Goal: Transaction & Acquisition: Purchase product/service

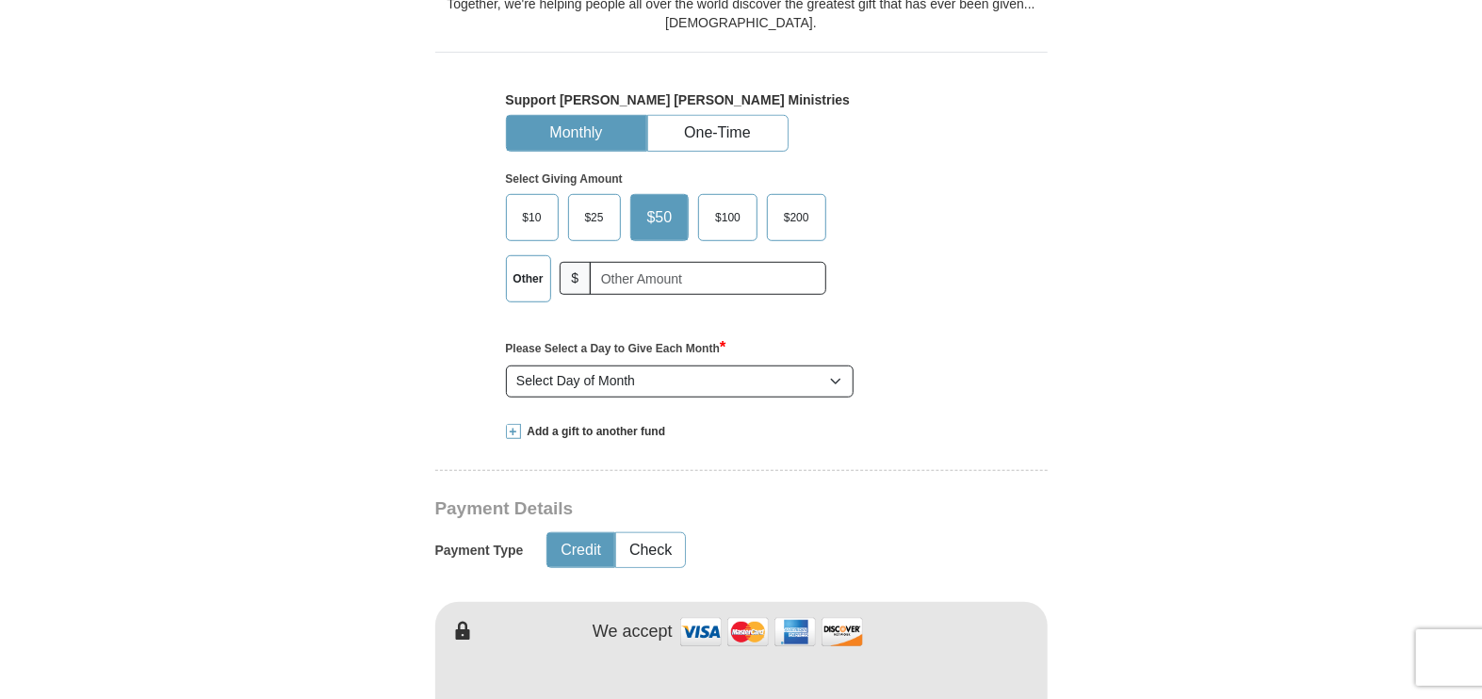
scroll to position [565, 0]
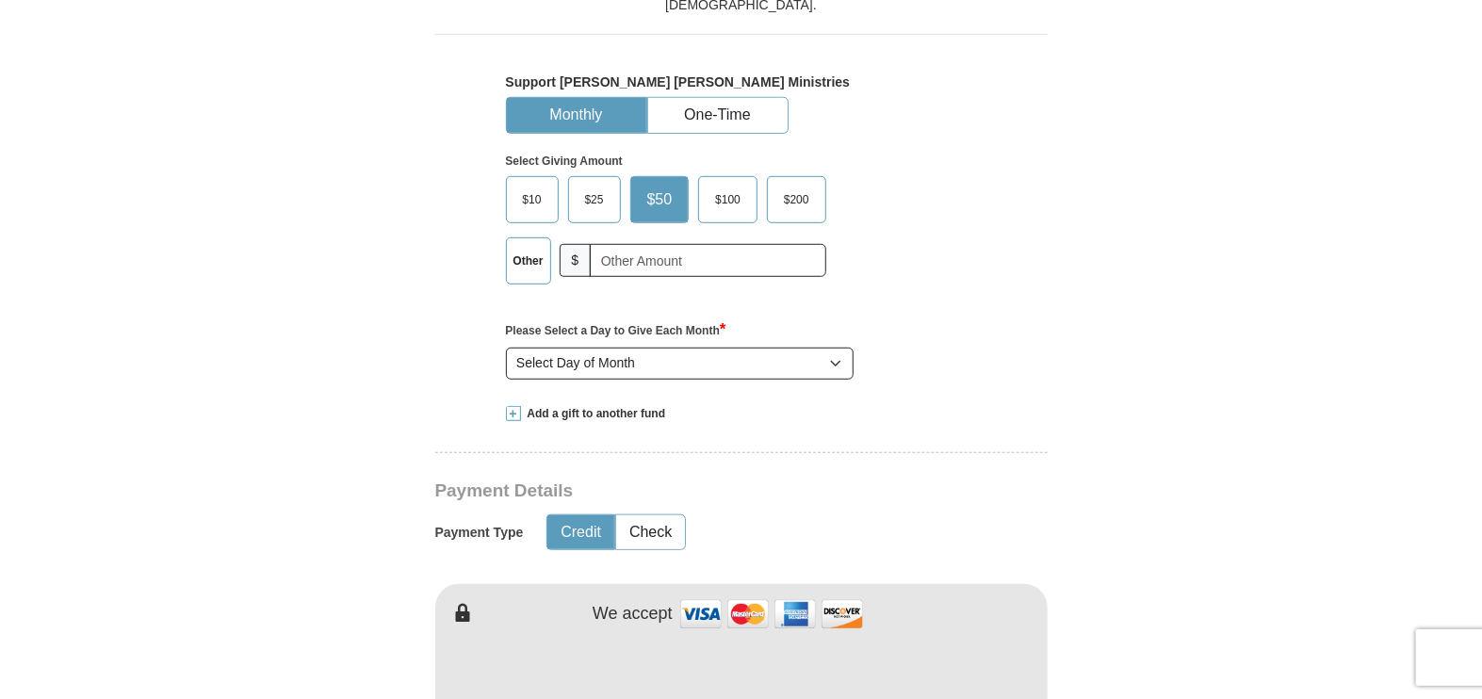
click at [594, 192] on span "$25" at bounding box center [595, 200] width 38 height 28
click at [0, 0] on input "$25" at bounding box center [0, 0] width 0 height 0
click at [725, 109] on button "One-Time" at bounding box center [717, 115] width 139 height 35
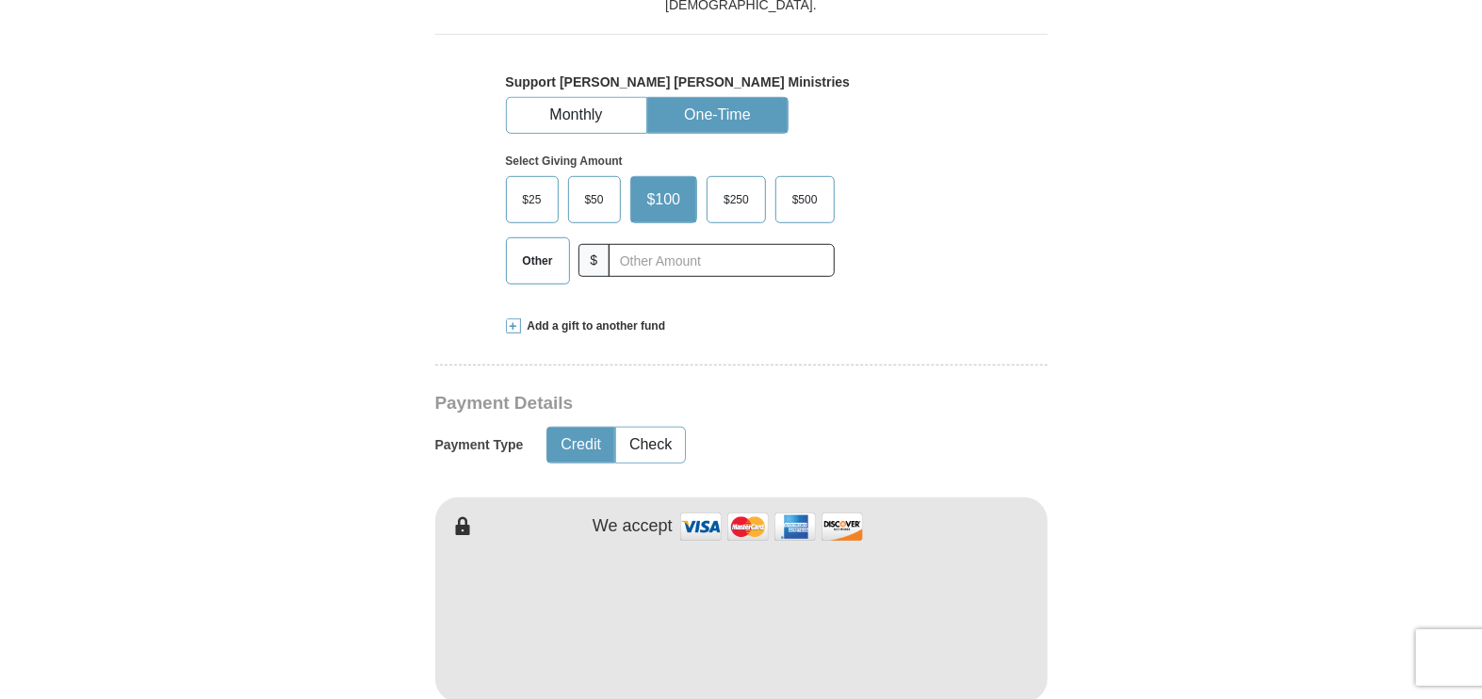
click at [531, 192] on span "$25" at bounding box center [532, 200] width 38 height 28
drag, startPoint x: 532, startPoint y: 192, endPoint x: 546, endPoint y: 196, distance: 14.6
click at [545, 196] on span "$25" at bounding box center [532, 200] width 38 height 28
click at [0, 0] on input "$25" at bounding box center [0, 0] width 0 height 0
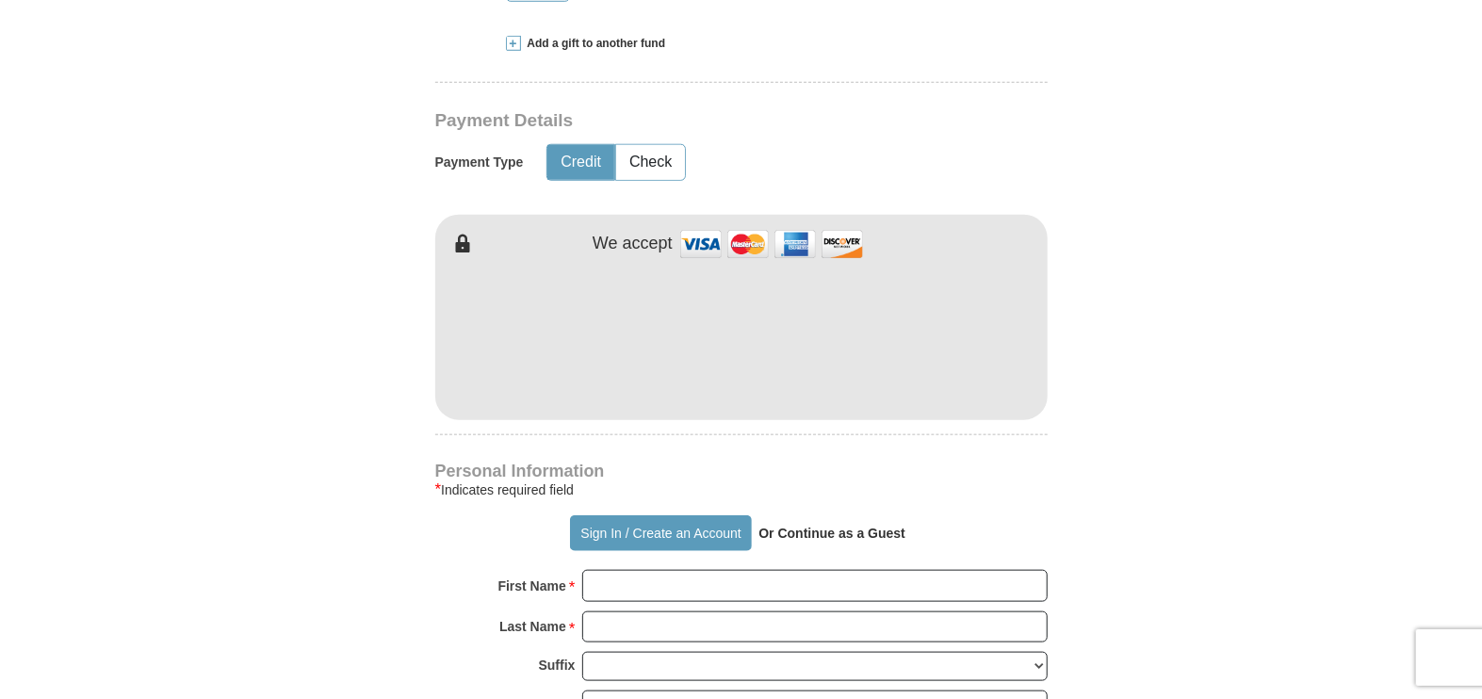
scroll to position [942, 0]
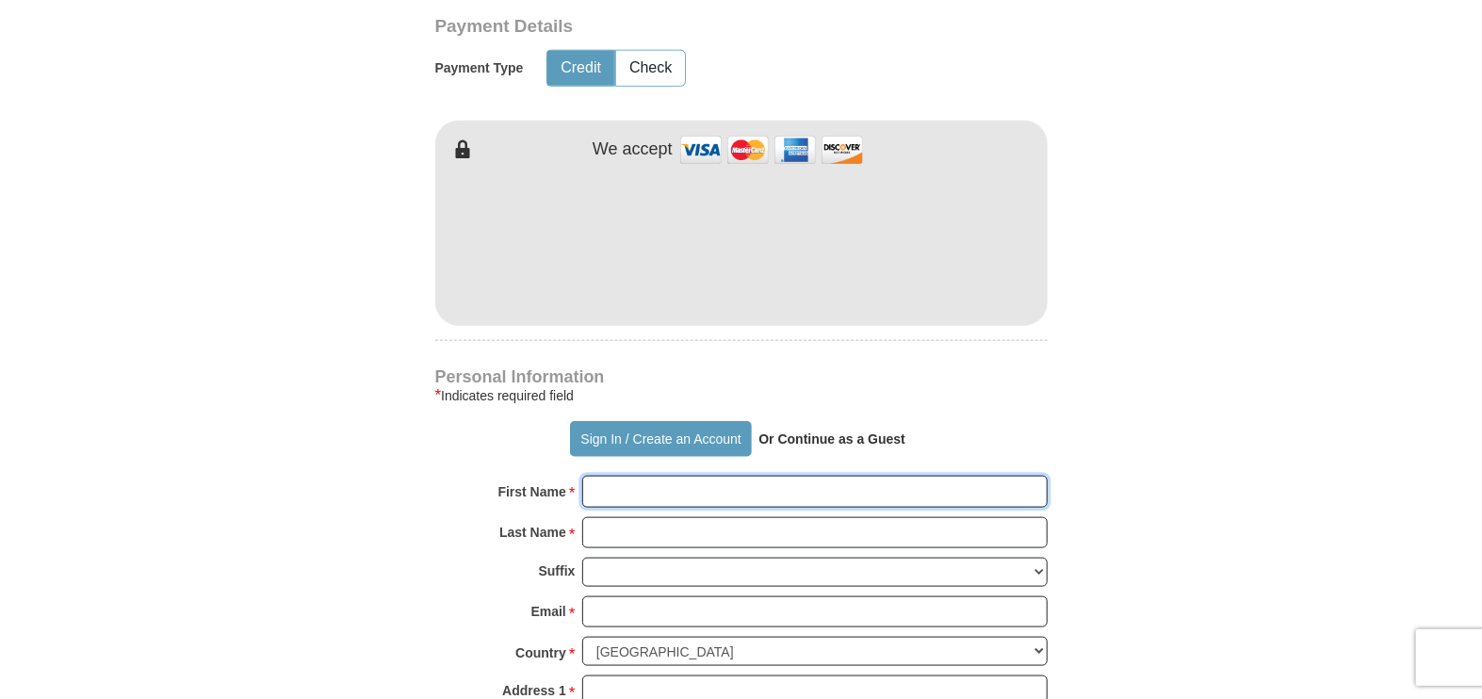
click at [662, 491] on input "First Name *" at bounding box center [814, 492] width 465 height 32
type input "[PERSON_NAME]"
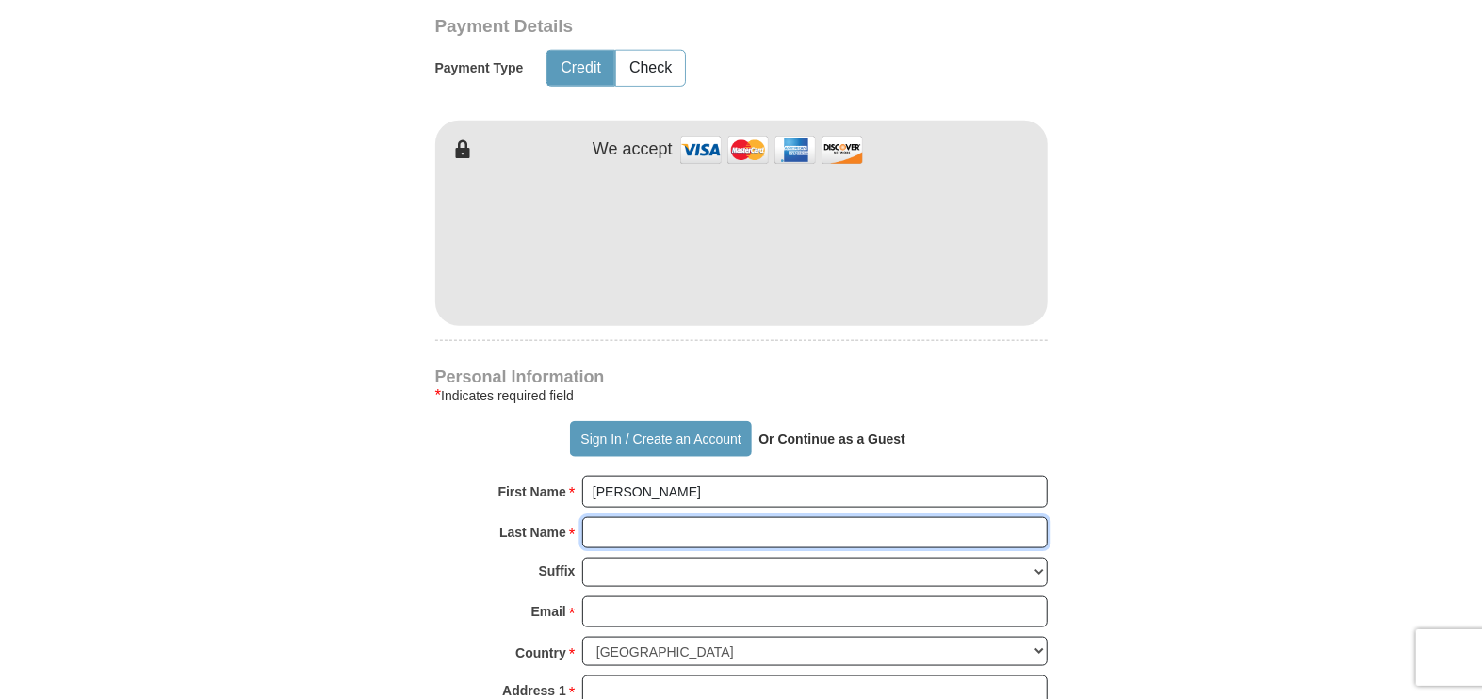
type input "[PERSON_NAME]"
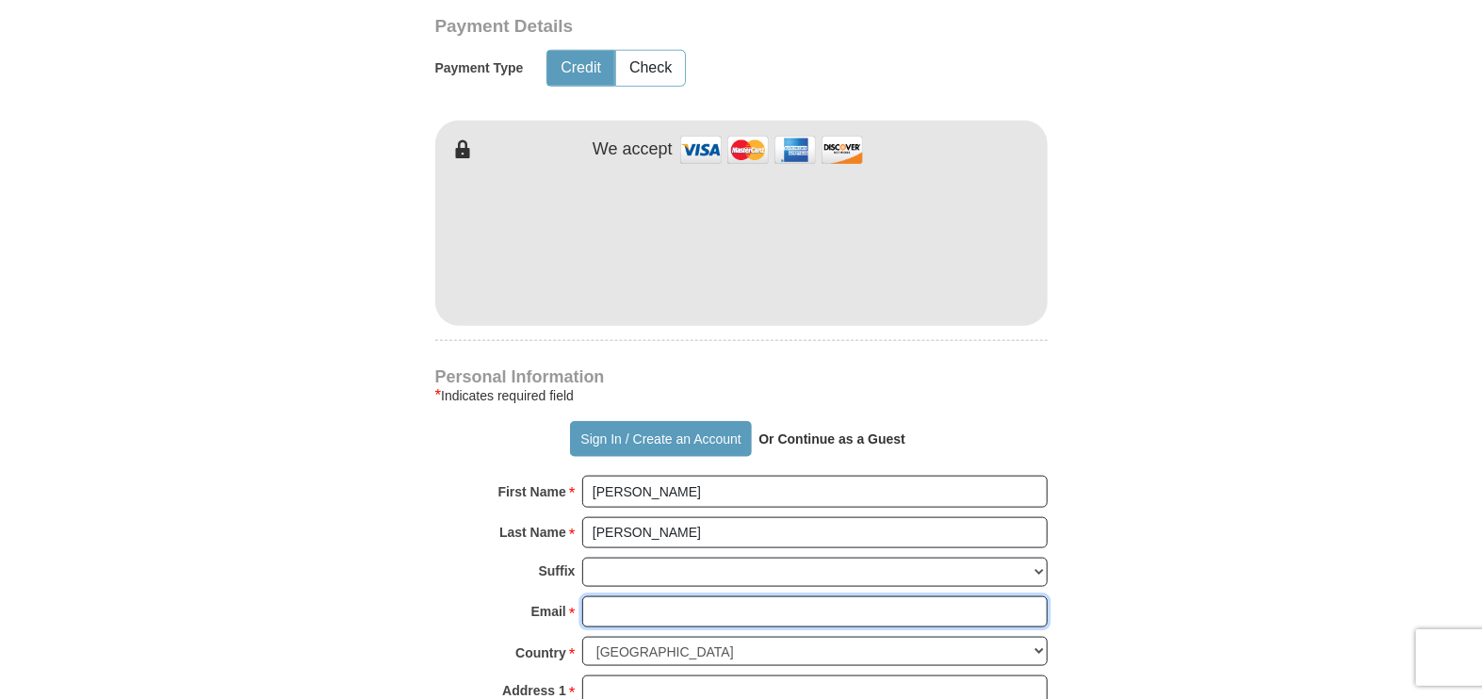
type input "[EMAIL_ADDRESS][DOMAIN_NAME]"
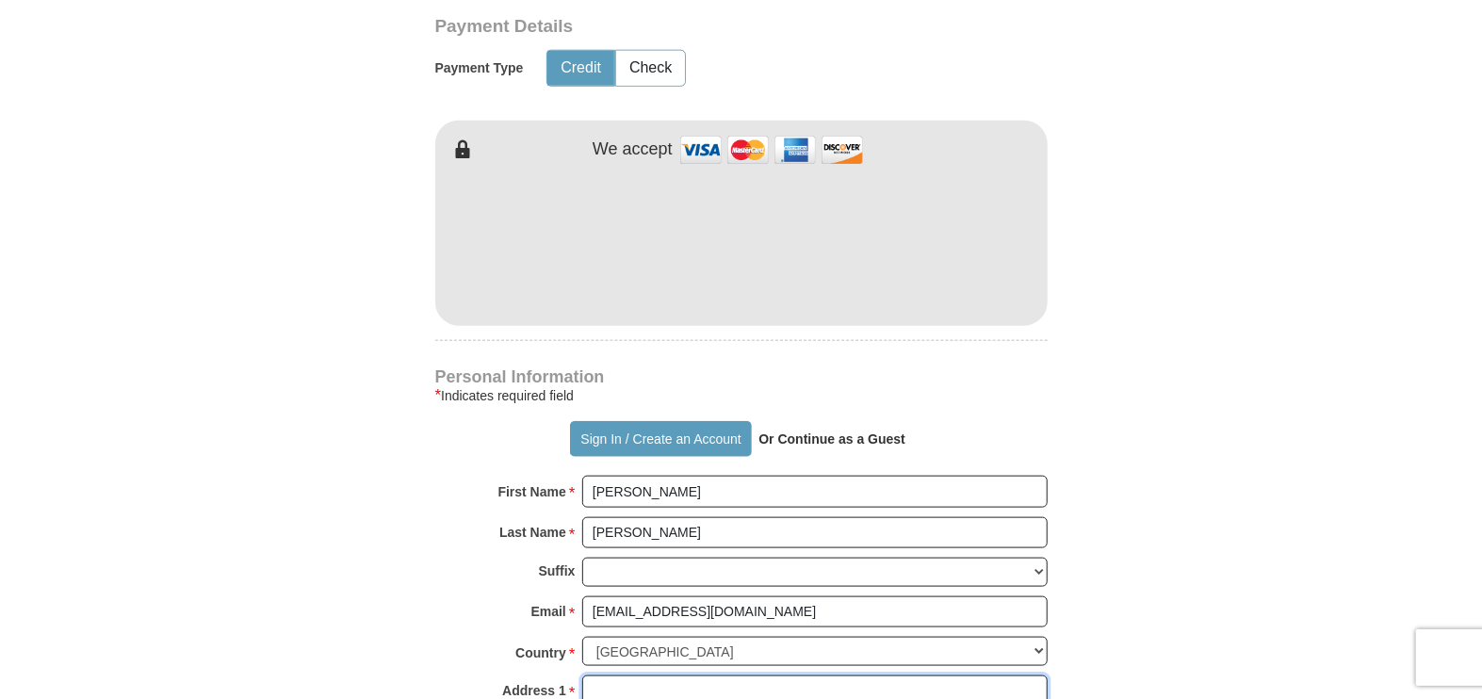
type input "[STREET_ADDRESS]"
type input "[GEOGRAPHIC_DATA]"
select select "NH"
type input "03801"
type input "[PHONE_NUMBER]"
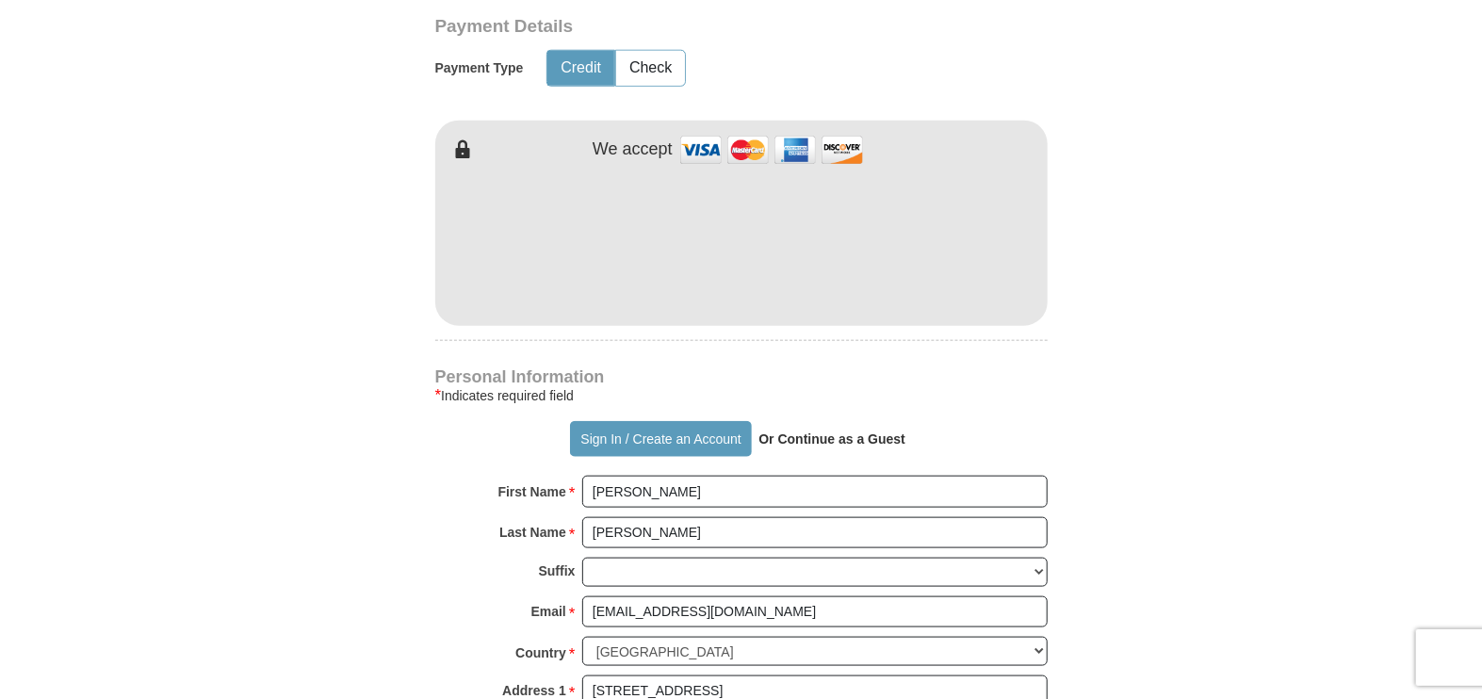
click at [307, 334] on form "Already have an account? Sign in for faster giving. Don't have an account? Crea…" at bounding box center [741, 286] width 1074 height 2307
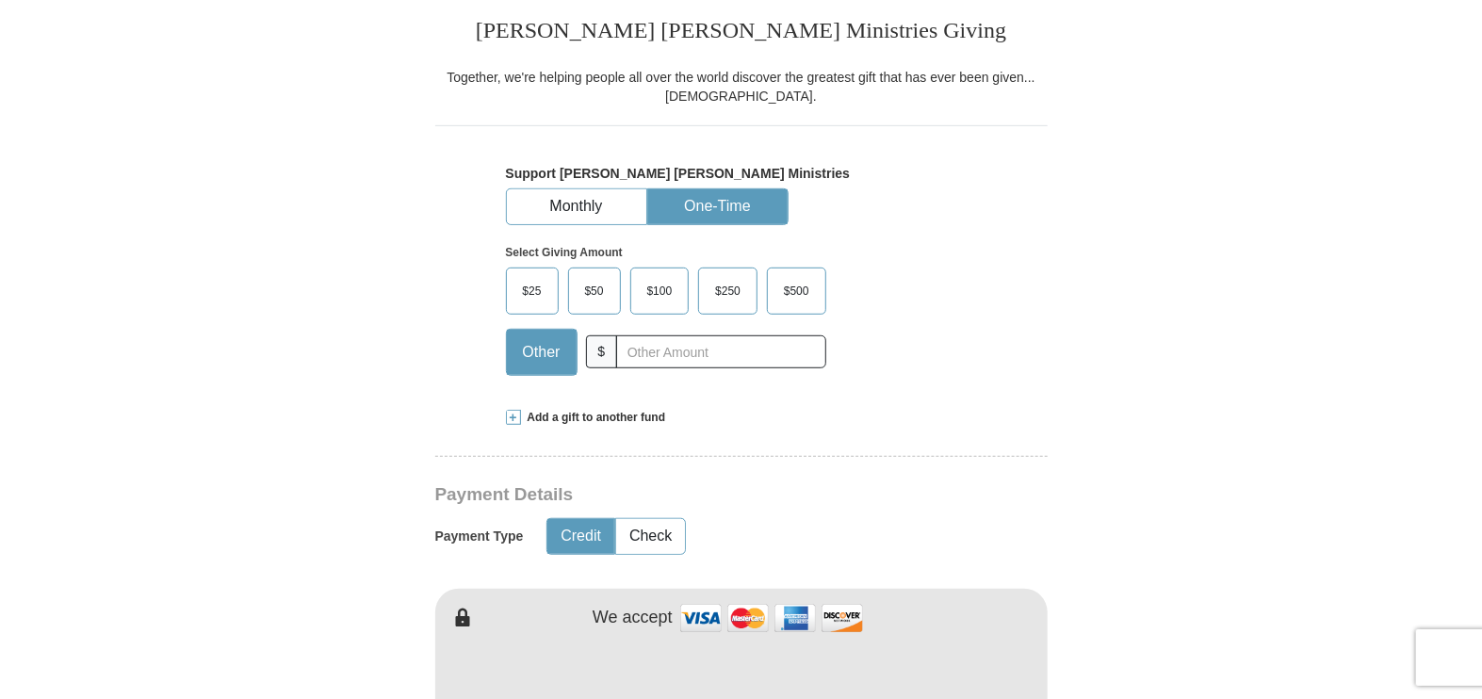
scroll to position [471, 0]
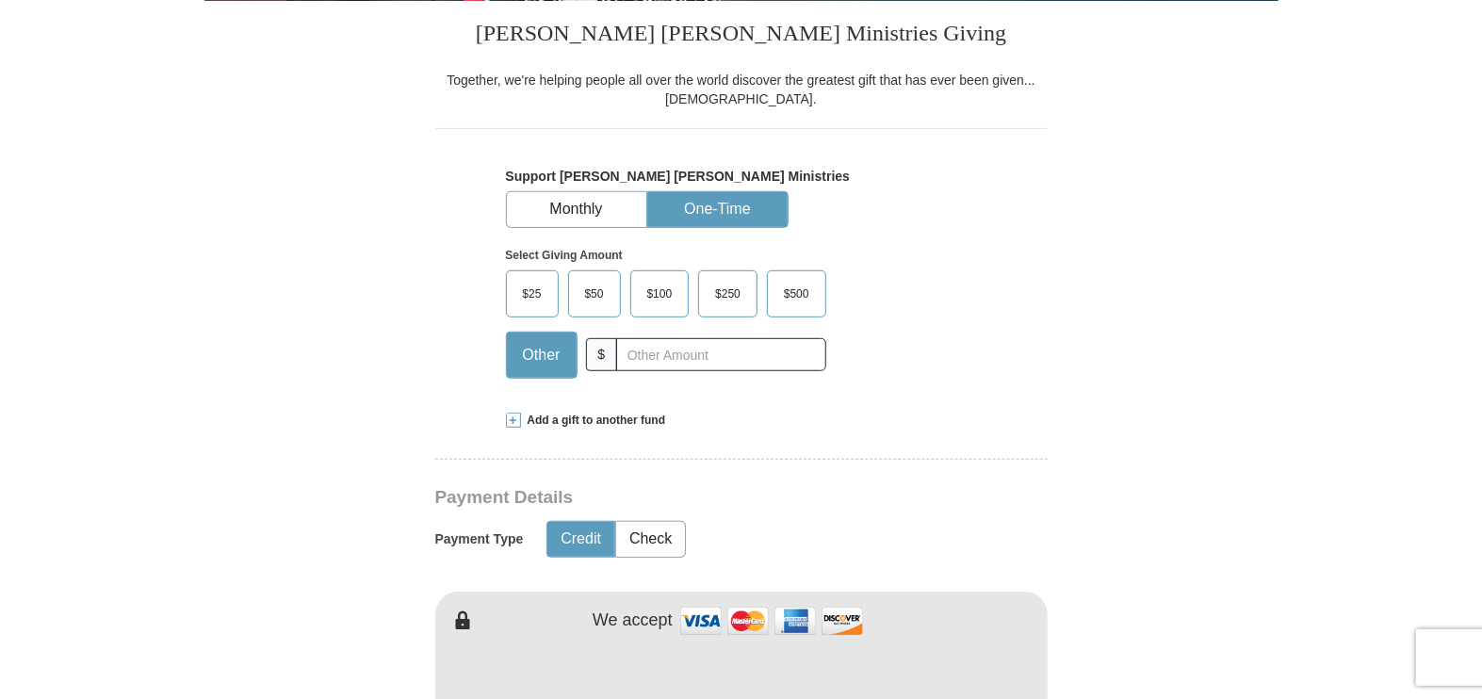
click at [520, 284] on span "$25" at bounding box center [532, 294] width 38 height 28
click at [0, 0] on input "$25" at bounding box center [0, 0] width 0 height 0
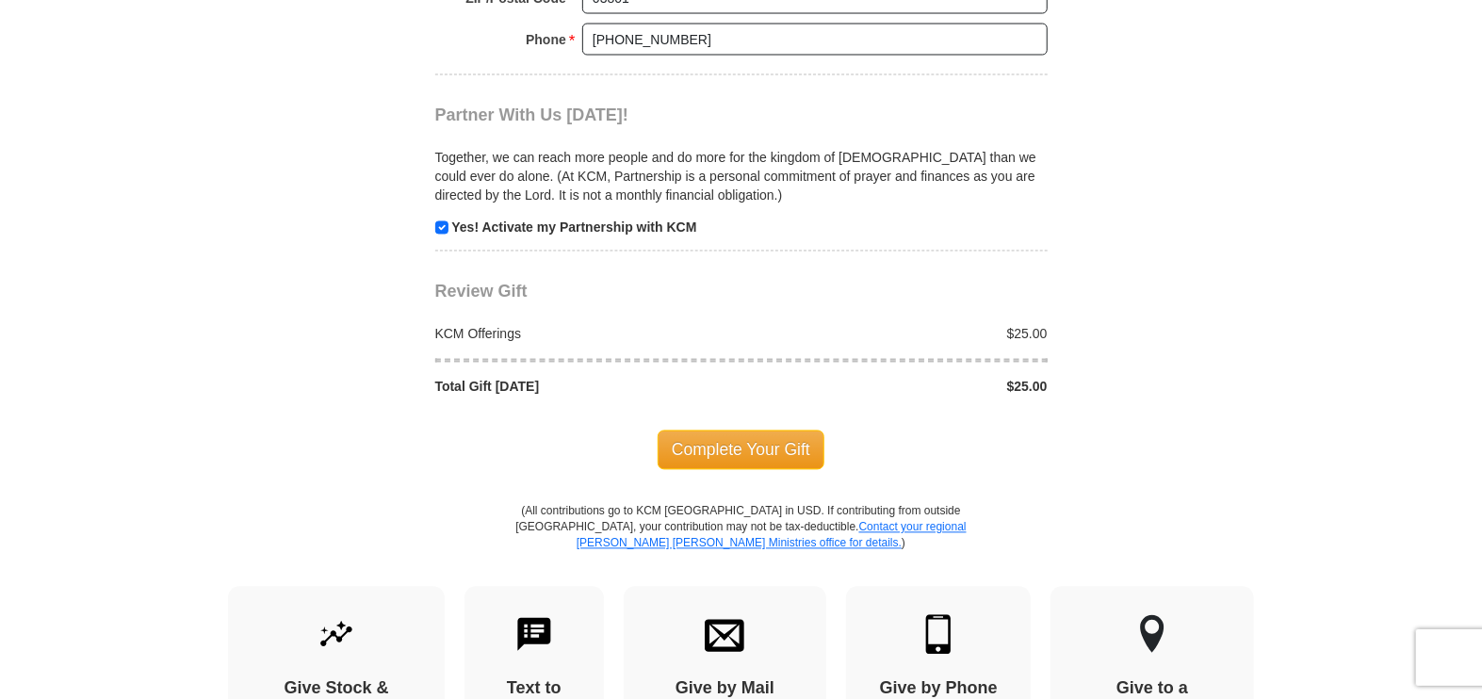
scroll to position [1883, 0]
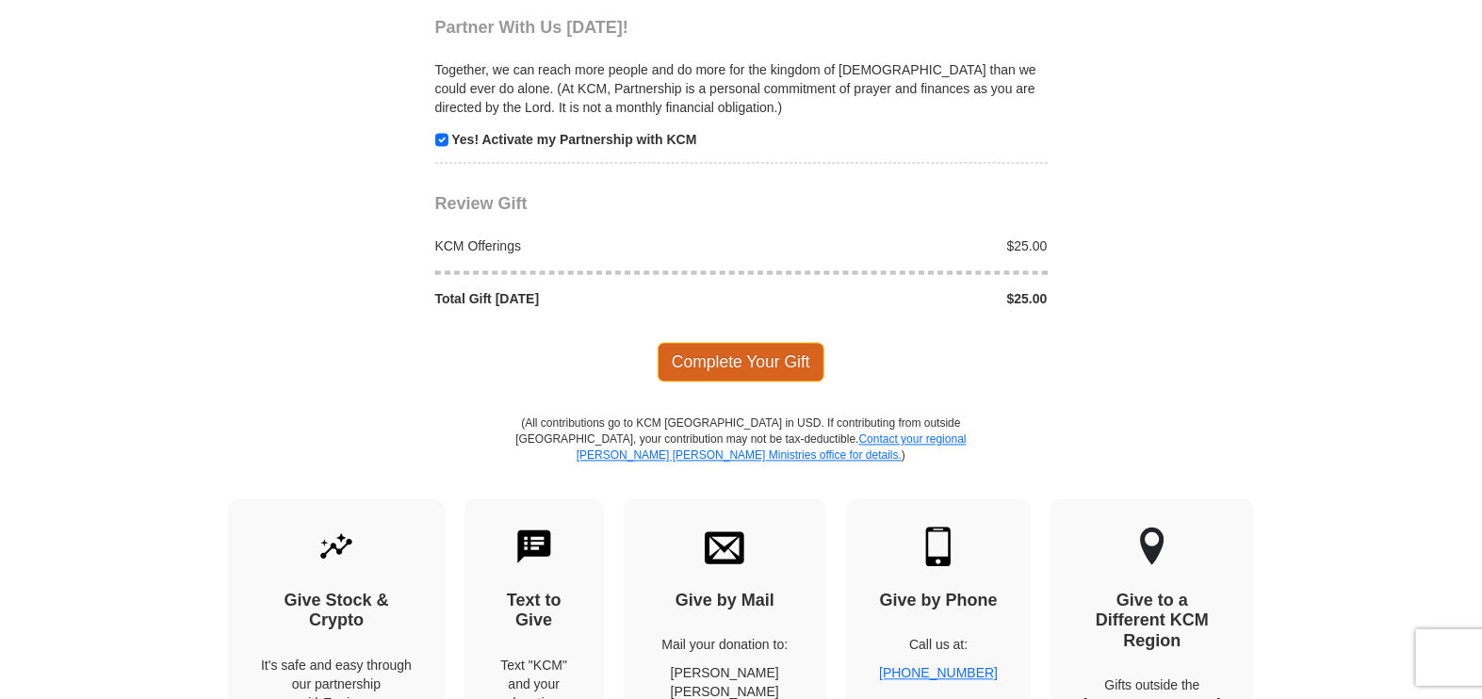
click at [774, 355] on span "Complete Your Gift" at bounding box center [741, 363] width 167 height 40
